Goal: Find contact information: Find contact information

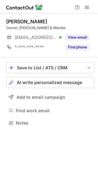
scroll to position [119, 98]
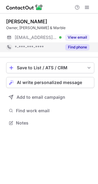
click at [72, 47] on button "Find phone" at bounding box center [77, 47] width 24 height 6
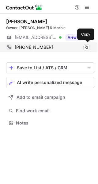
click at [87, 44] on div "[PHONE_NUMBER] Copy" at bounding box center [48, 47] width 84 height 10
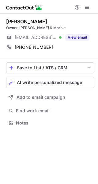
scroll to position [119, 98]
